Goal: Find specific page/section: Find specific page/section

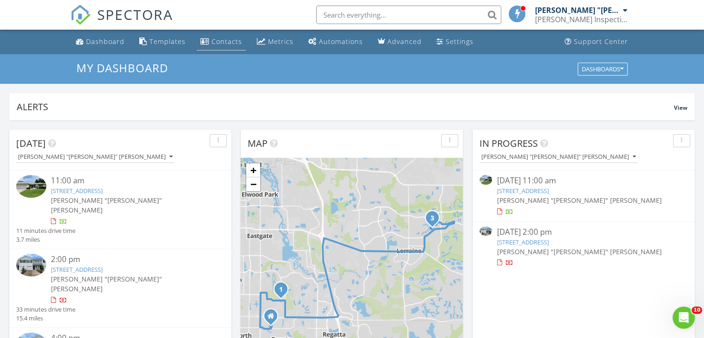
click at [228, 41] on div "Contacts" at bounding box center [227, 41] width 31 height 9
click at [501, 210] on div at bounding box center [499, 212] width 5 height 6
